Goal: Transaction & Acquisition: Purchase product/service

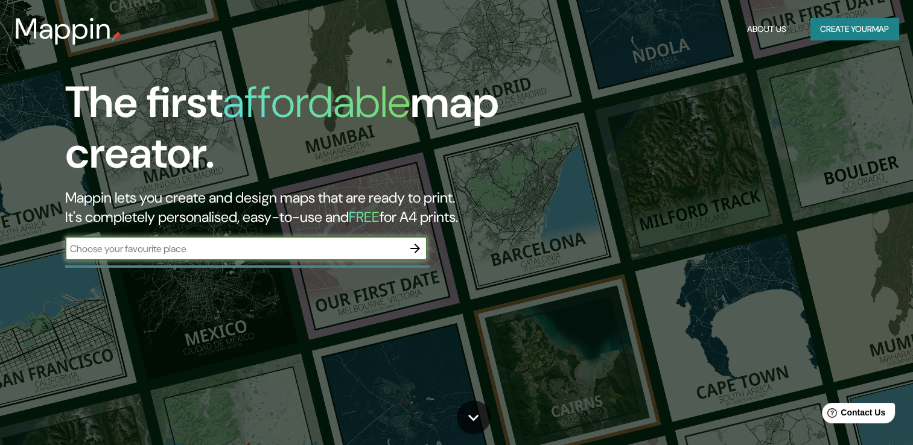
click at [226, 245] on input "text" at bounding box center [234, 249] width 338 height 14
type input "M"
type input "chilpancingo guerrero"
click at [416, 248] on icon "button" at bounding box center [415, 249] width 10 height 10
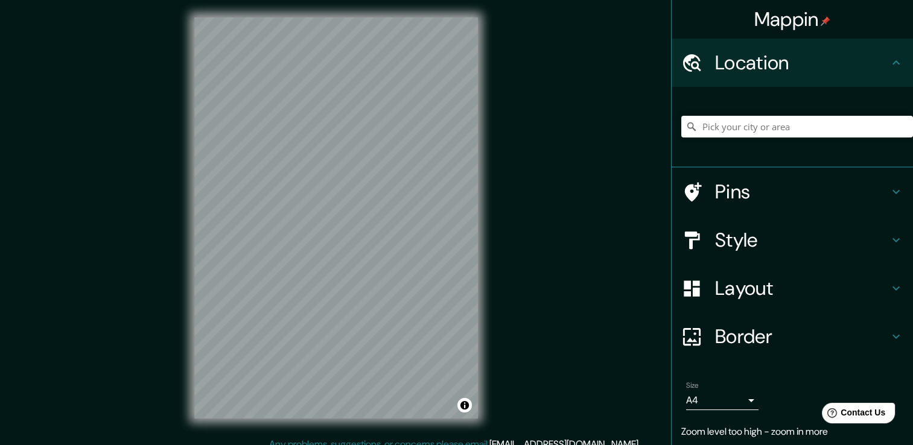
scroll to position [4, 0]
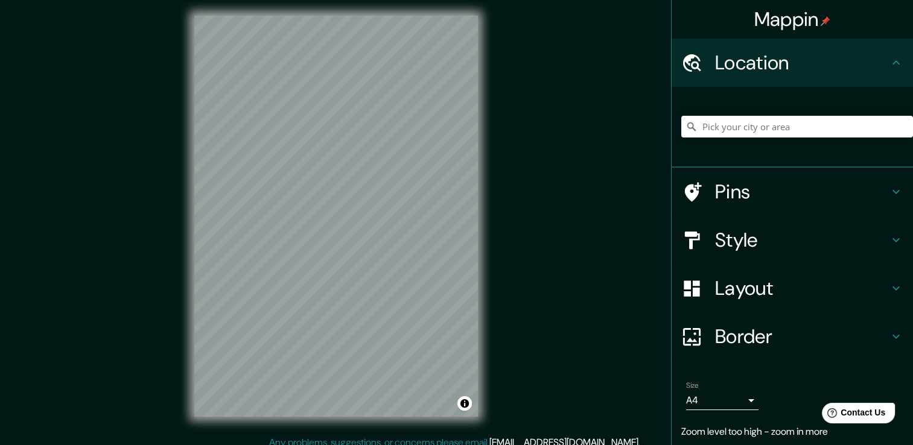
click at [150, 87] on div "Mappin Location Pins Style Layout Border Choose a border. Hint : you can make l…" at bounding box center [456, 225] width 913 height 458
click at [483, 353] on div "© Mapbox © OpenStreetMap Improve this map" at bounding box center [336, 215] width 322 height 439
click at [714, 123] on input "Pick your city or area" at bounding box center [797, 127] width 232 height 22
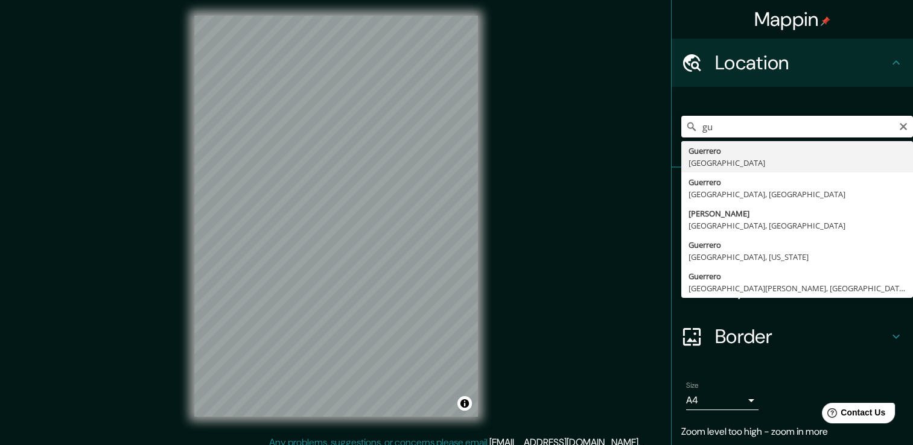
type input "g"
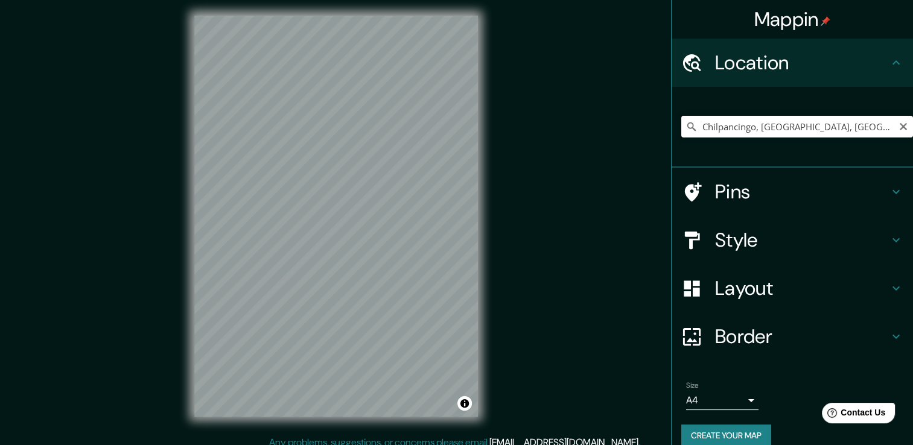
click at [760, 127] on input "Chilpancingo, [GEOGRAPHIC_DATA], [GEOGRAPHIC_DATA]" at bounding box center [797, 127] width 232 height 22
click at [838, 127] on input "Chilpancingo, [GEOGRAPHIC_DATA], [GEOGRAPHIC_DATA]" at bounding box center [797, 127] width 232 height 22
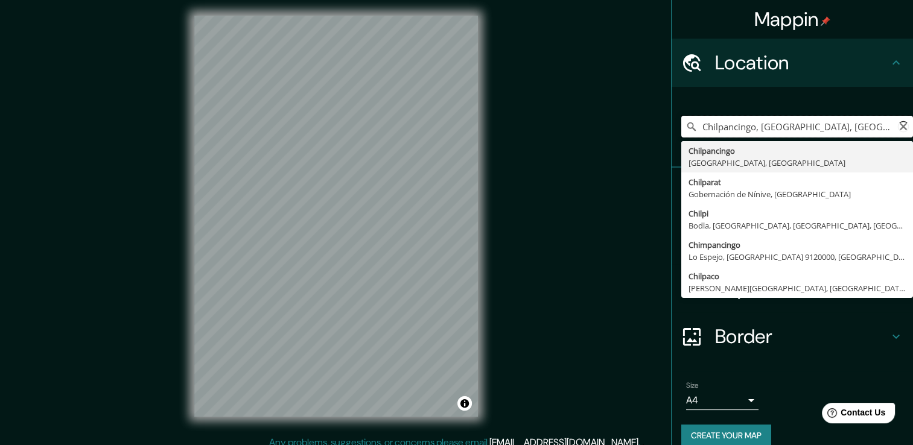
type input "Chilpancingo, [GEOGRAPHIC_DATA], [GEOGRAPHIC_DATA]"
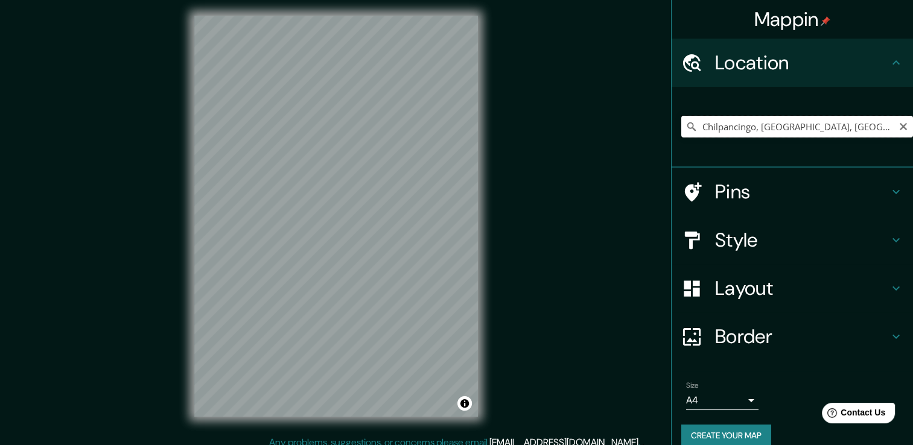
click at [830, 127] on input "Chilpancingo, [GEOGRAPHIC_DATA], [GEOGRAPHIC_DATA]" at bounding box center [797, 127] width 232 height 22
drag, startPoint x: 829, startPoint y: 127, endPoint x: 702, endPoint y: 129, distance: 127.3
click at [702, 129] on input "Chilpancingo, [GEOGRAPHIC_DATA], [GEOGRAPHIC_DATA]" at bounding box center [797, 127] width 232 height 22
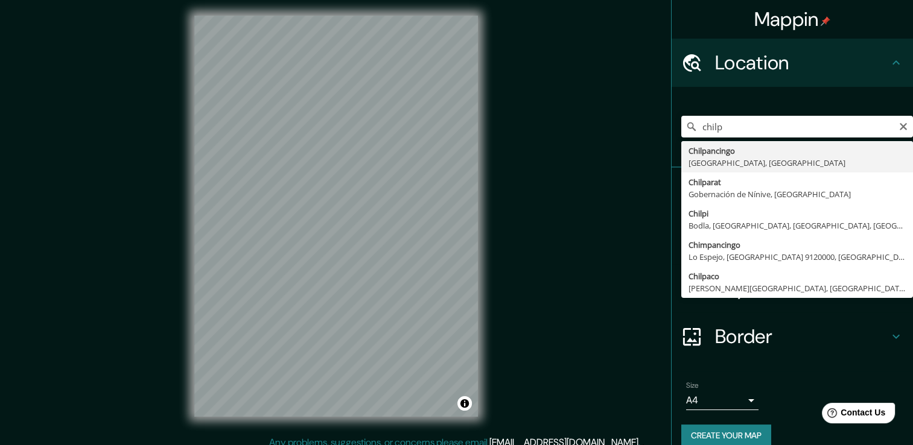
type input "Chilpancingo, [GEOGRAPHIC_DATA], [GEOGRAPHIC_DATA]"
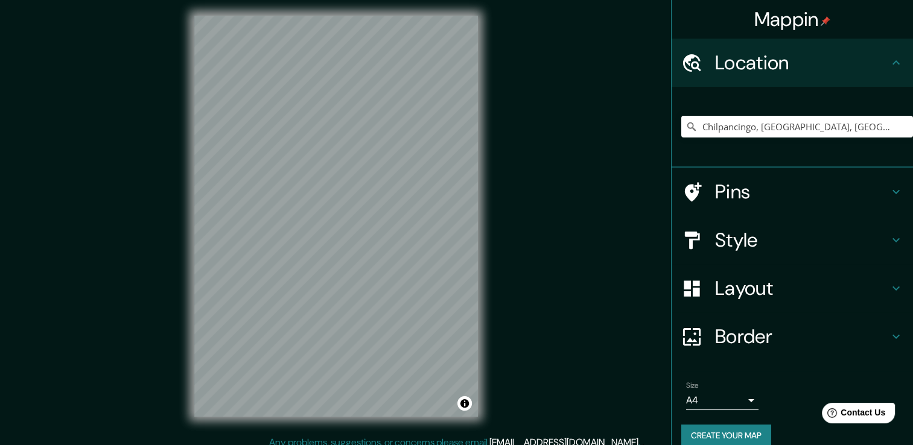
click at [729, 235] on h4 "Style" at bounding box center [802, 240] width 174 height 24
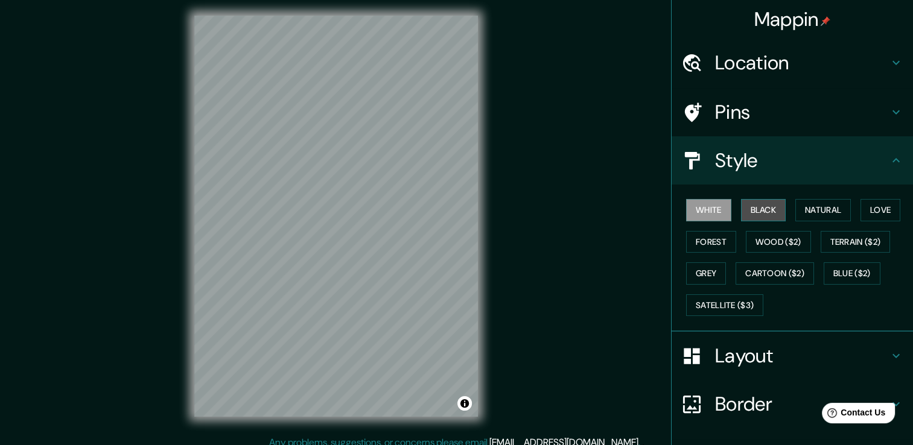
click at [747, 208] on button "Black" at bounding box center [763, 210] width 45 height 22
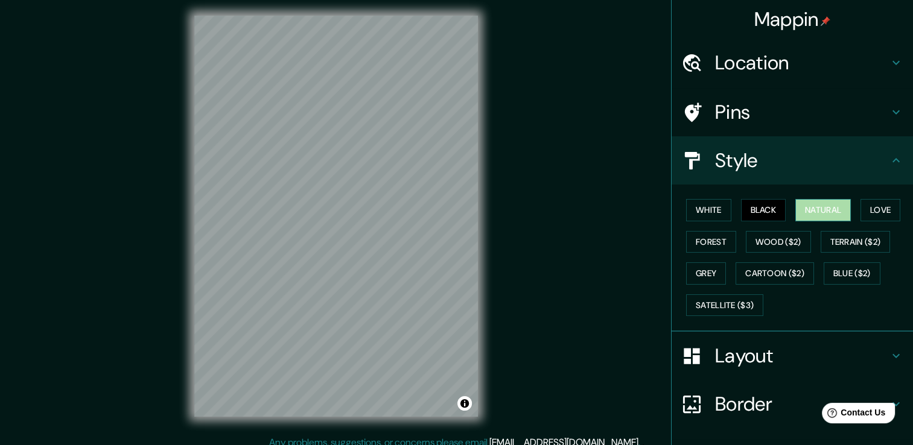
click at [806, 201] on button "Natural" at bounding box center [822, 210] width 55 height 22
click at [870, 203] on button "Love" at bounding box center [880, 210] width 40 height 22
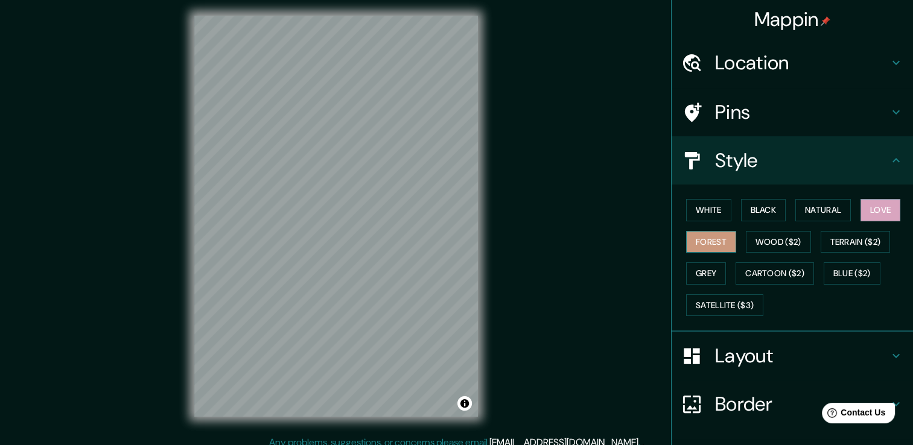
click at [692, 242] on button "Forest" at bounding box center [711, 242] width 50 height 22
click at [697, 274] on button "Grey" at bounding box center [706, 273] width 40 height 22
click at [701, 239] on button "Forest" at bounding box center [711, 242] width 50 height 22
click at [701, 220] on button "White" at bounding box center [708, 210] width 45 height 22
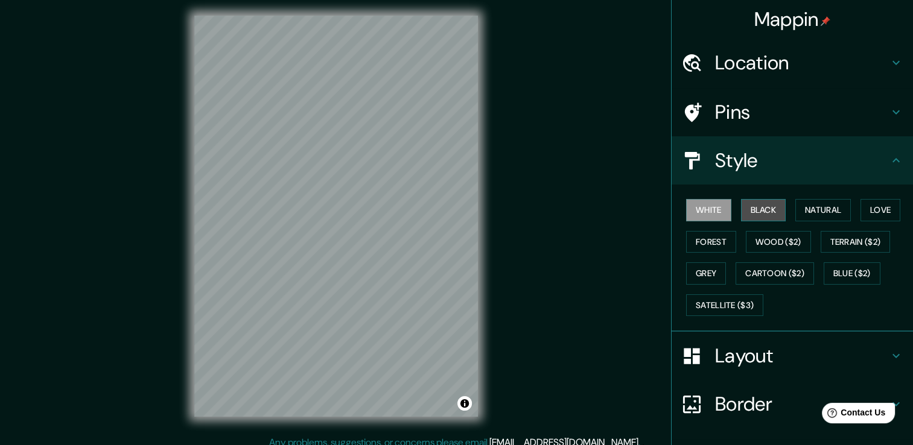
click at [749, 206] on button "Black" at bounding box center [763, 210] width 45 height 22
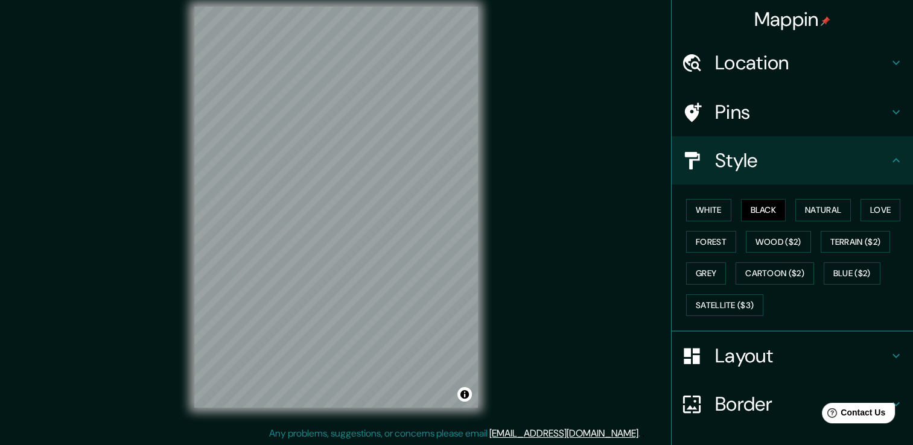
scroll to position [13, 0]
